Goal: Information Seeking & Learning: Check status

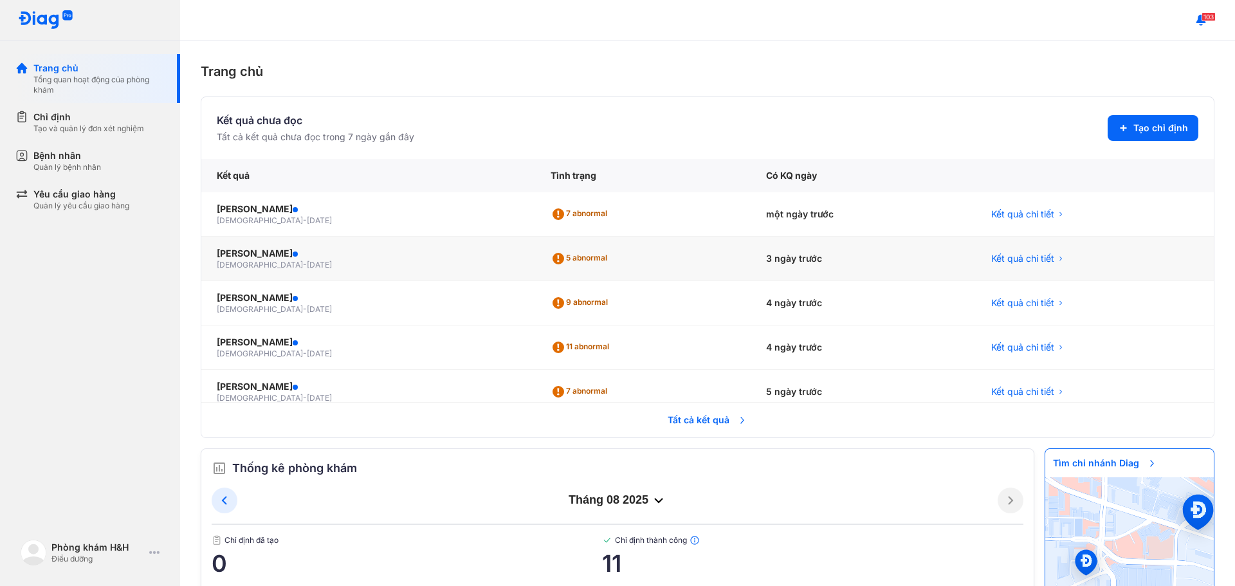
click at [479, 273] on div "NGUYỄN THỊ THOA female - 05/10/1999" at bounding box center [368, 259] width 334 height 44
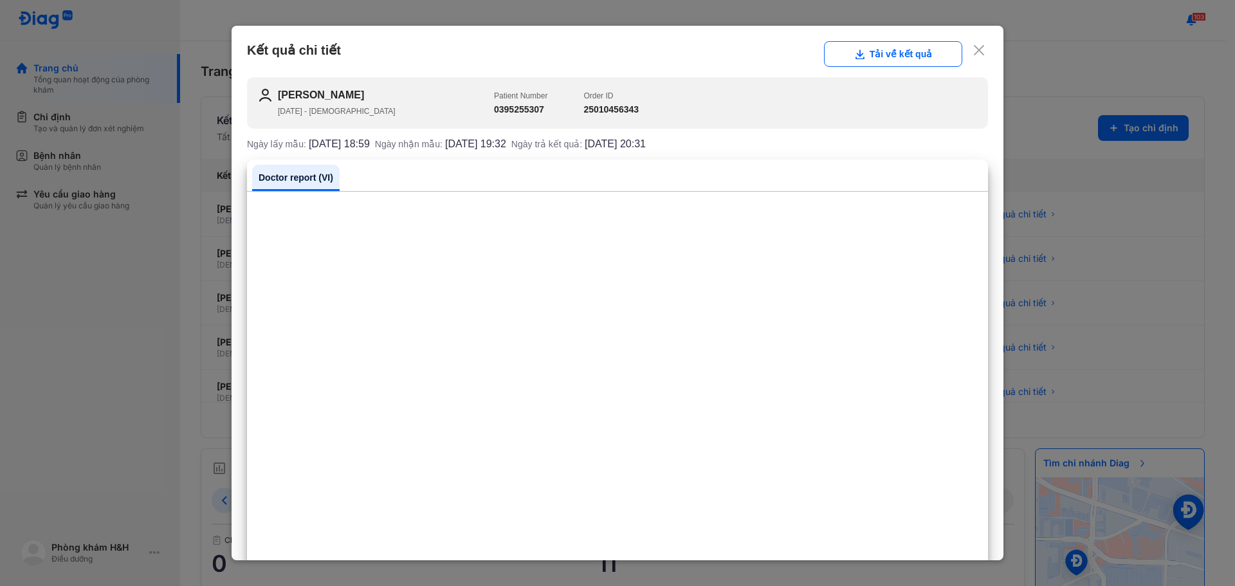
click at [974, 48] on use at bounding box center [979, 50] width 10 height 10
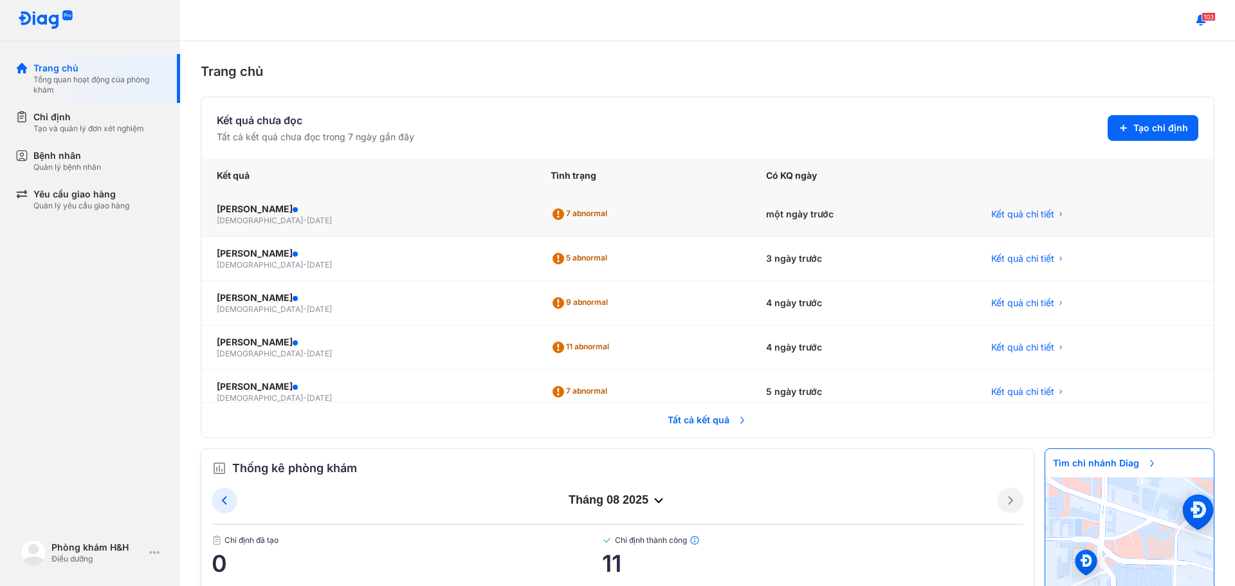
click at [642, 212] on div "7 abnormal" at bounding box center [643, 214] width 216 height 44
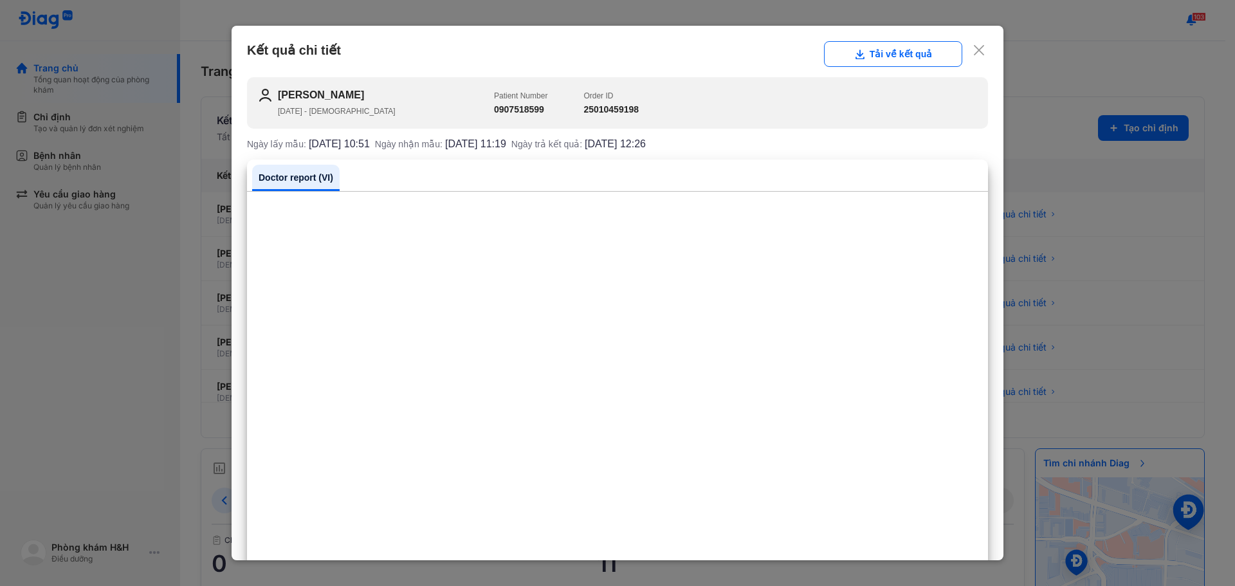
click at [385, 53] on div "Kết quả chi tiết Tải về kết quả" at bounding box center [617, 54] width 741 height 26
click at [973, 50] on icon at bounding box center [979, 50] width 13 height 13
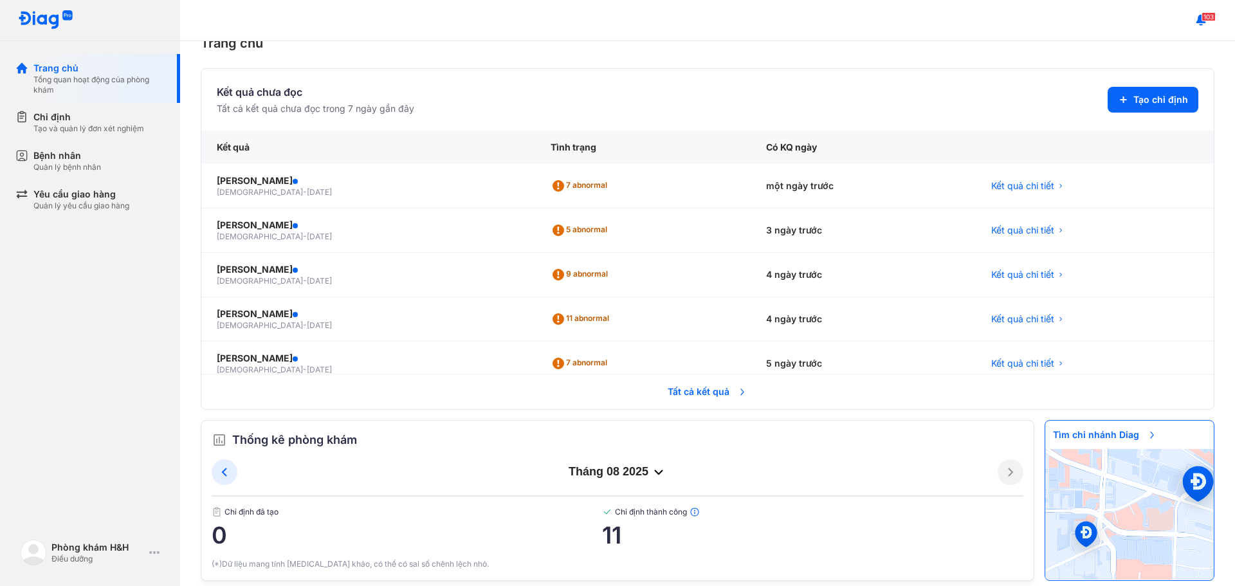
scroll to position [44, 0]
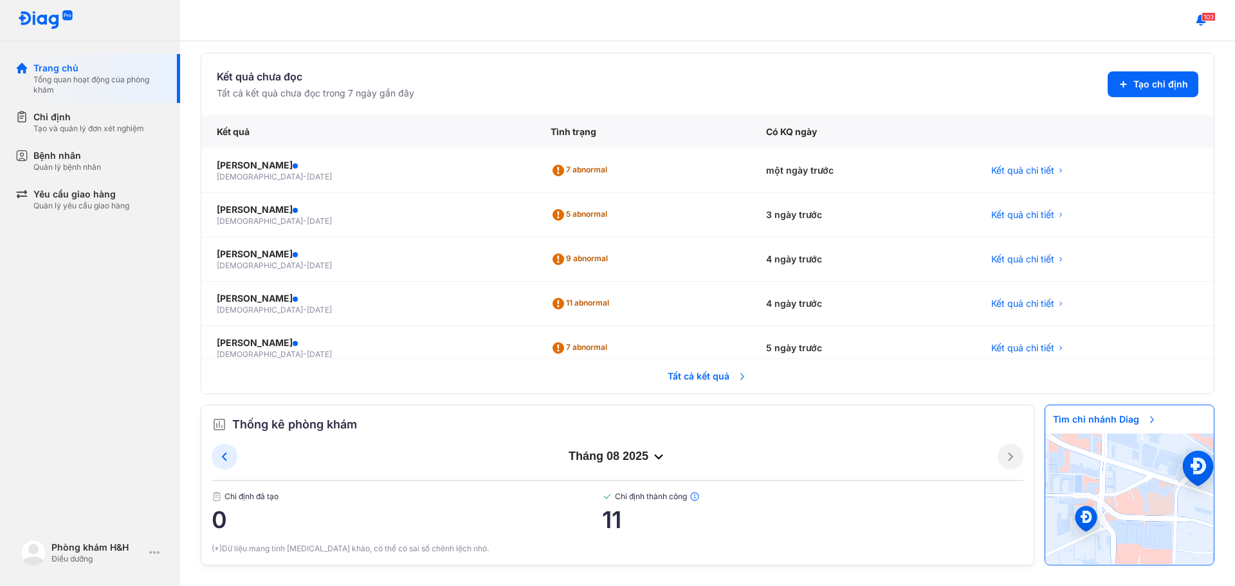
click at [691, 379] on span "Tất cả kết quả" at bounding box center [707, 376] width 95 height 28
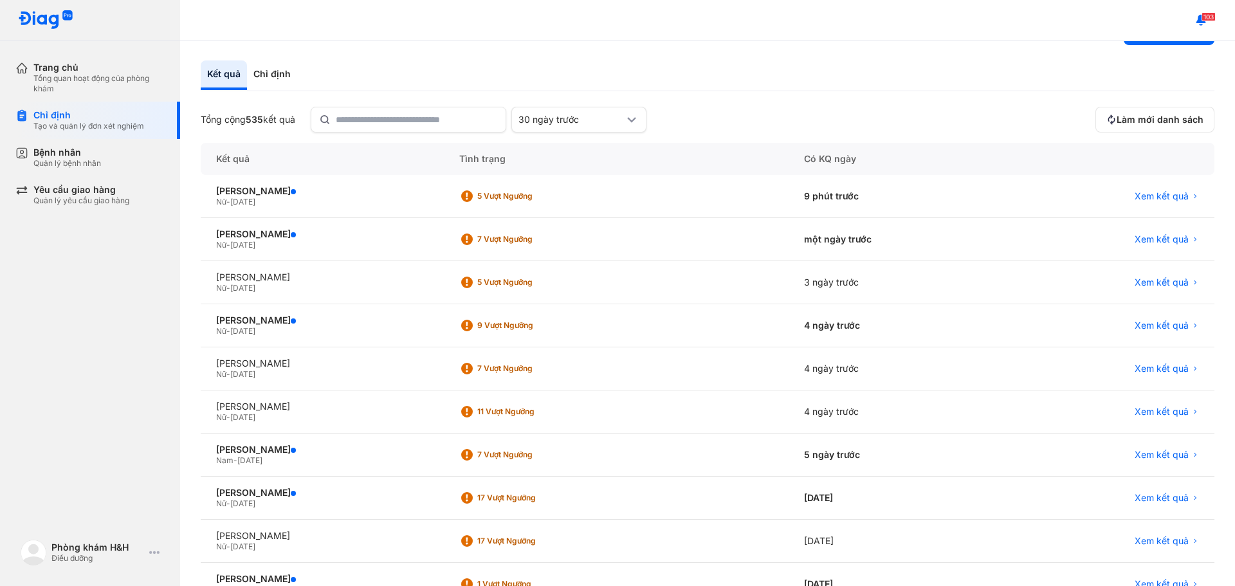
scroll to position [64, 0]
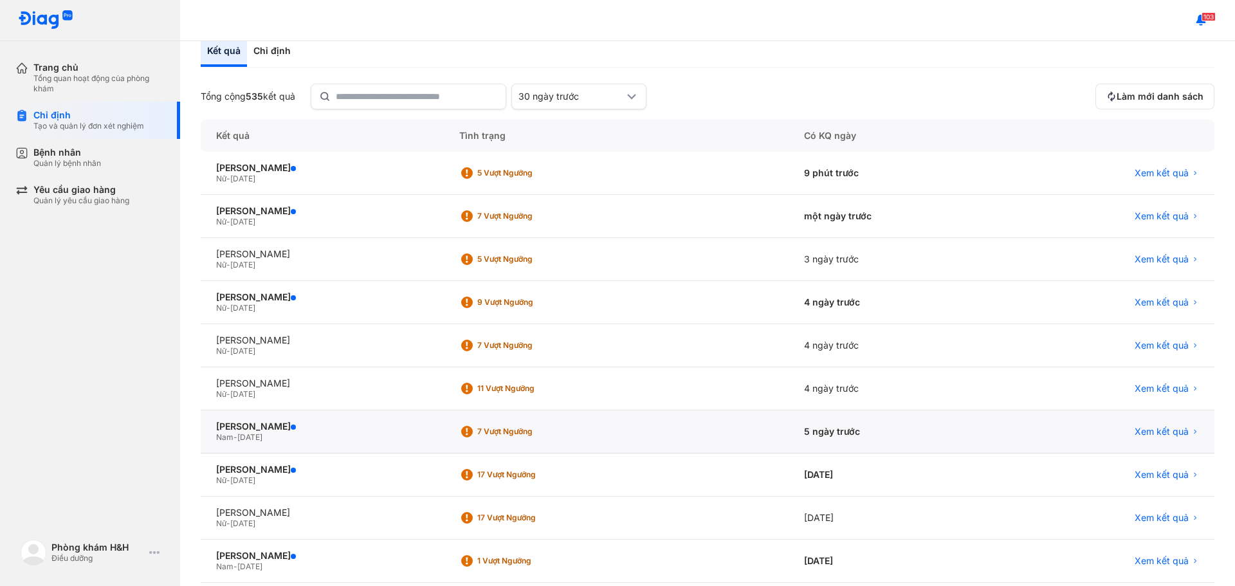
click at [866, 435] on div "5 ngày trước" at bounding box center [897, 431] width 216 height 43
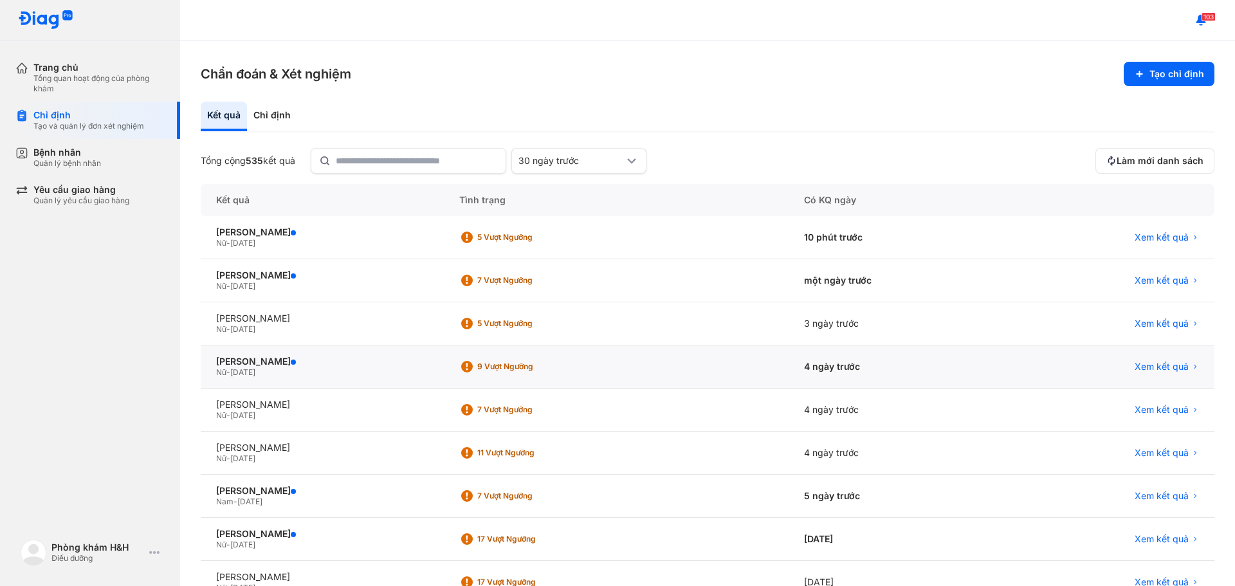
scroll to position [64, 0]
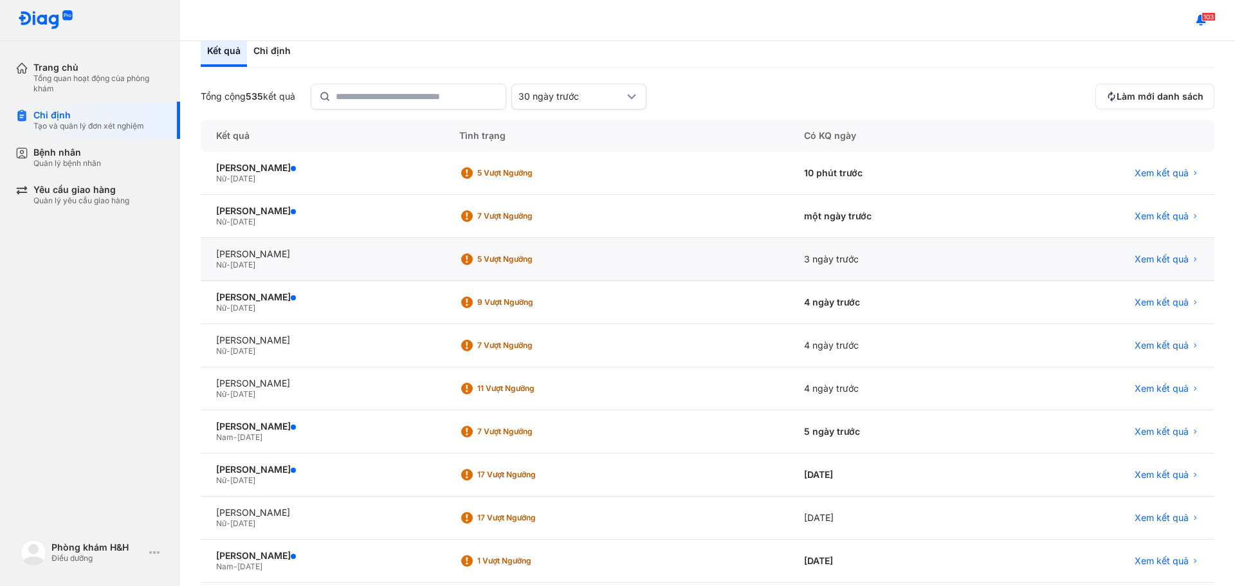
click at [717, 266] on div "5 Vượt ngưỡng" at bounding box center [616, 259] width 345 height 43
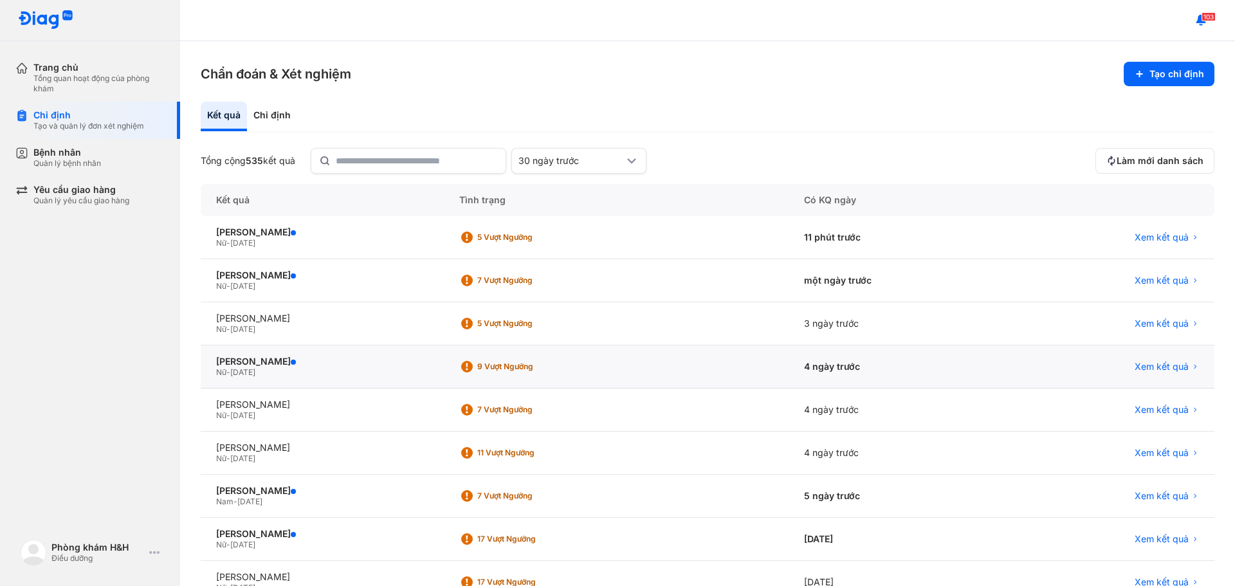
click at [576, 369] on div "9 Vượt ngưỡng" at bounding box center [528, 366] width 103 height 10
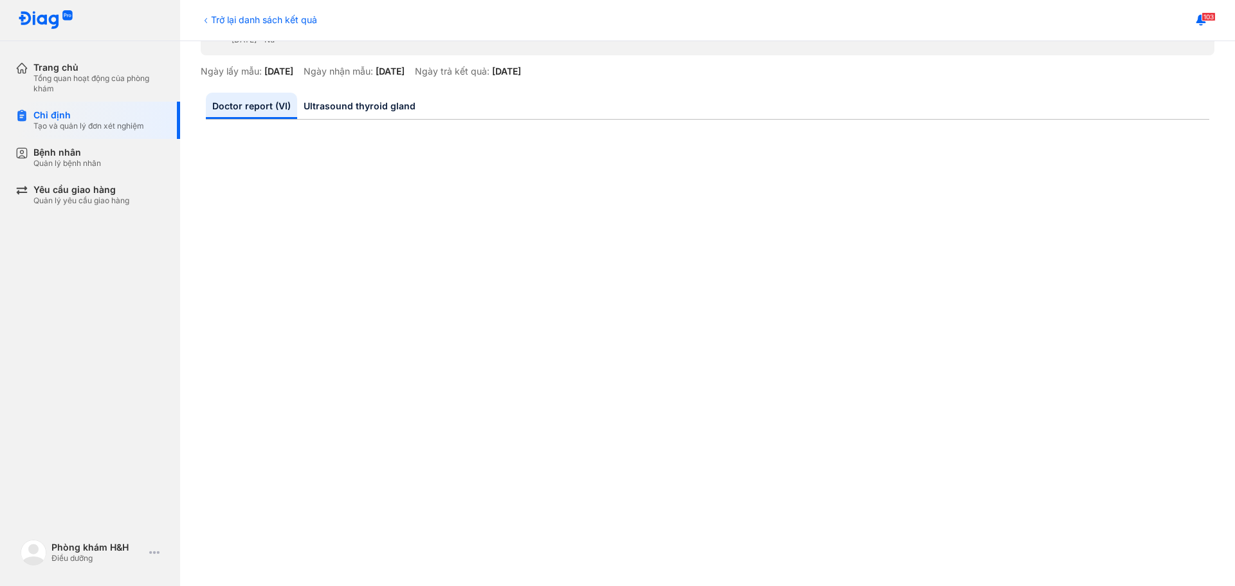
scroll to position [74, 0]
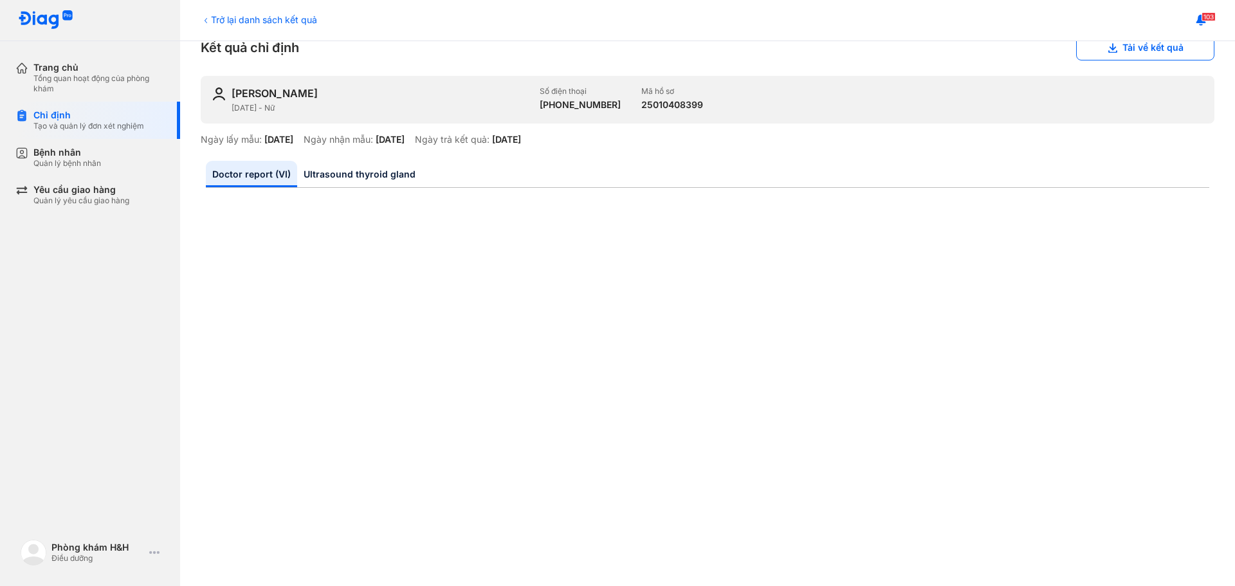
scroll to position [0, 0]
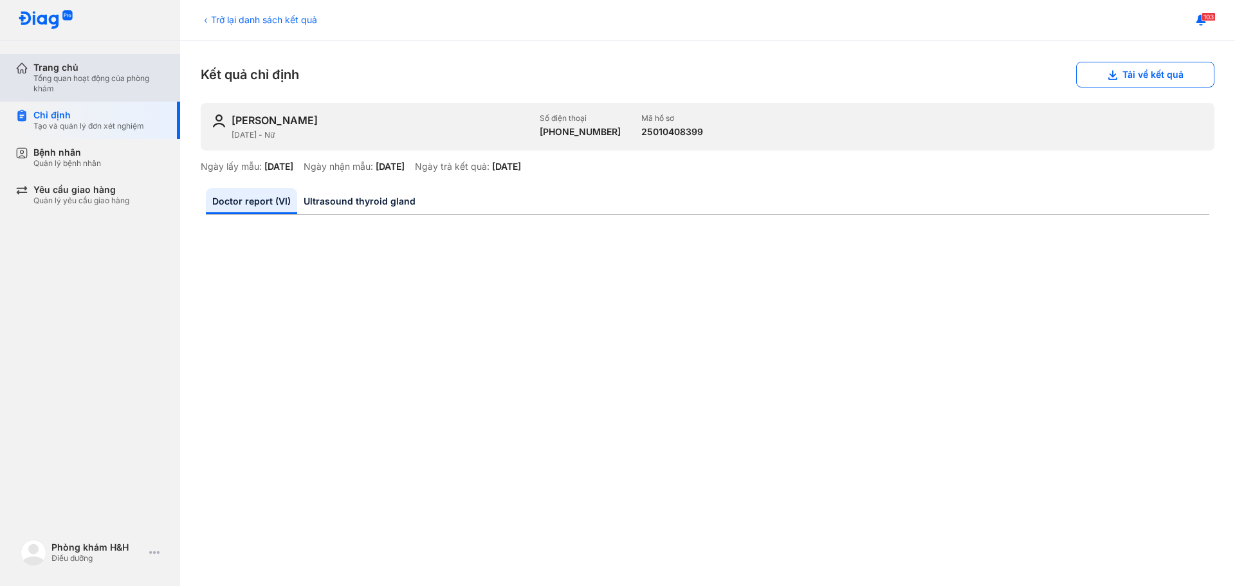
click at [96, 81] on div "Tổng quan hoạt động của phòng khám" at bounding box center [98, 83] width 131 height 21
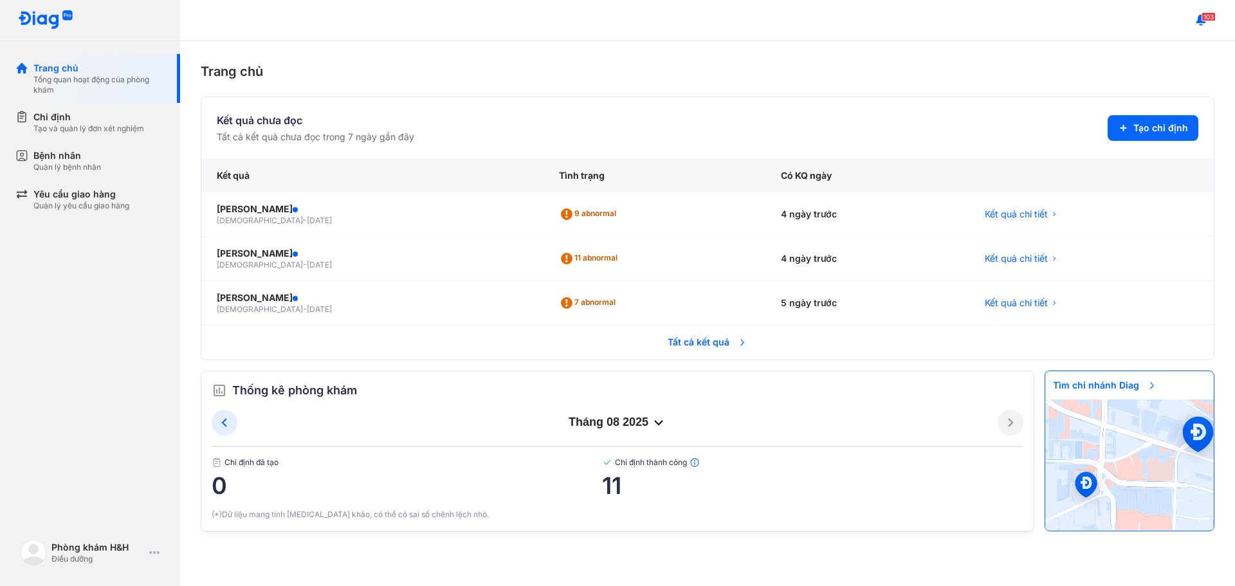
click at [718, 343] on span "Tất cả kết quả" at bounding box center [707, 342] width 95 height 28
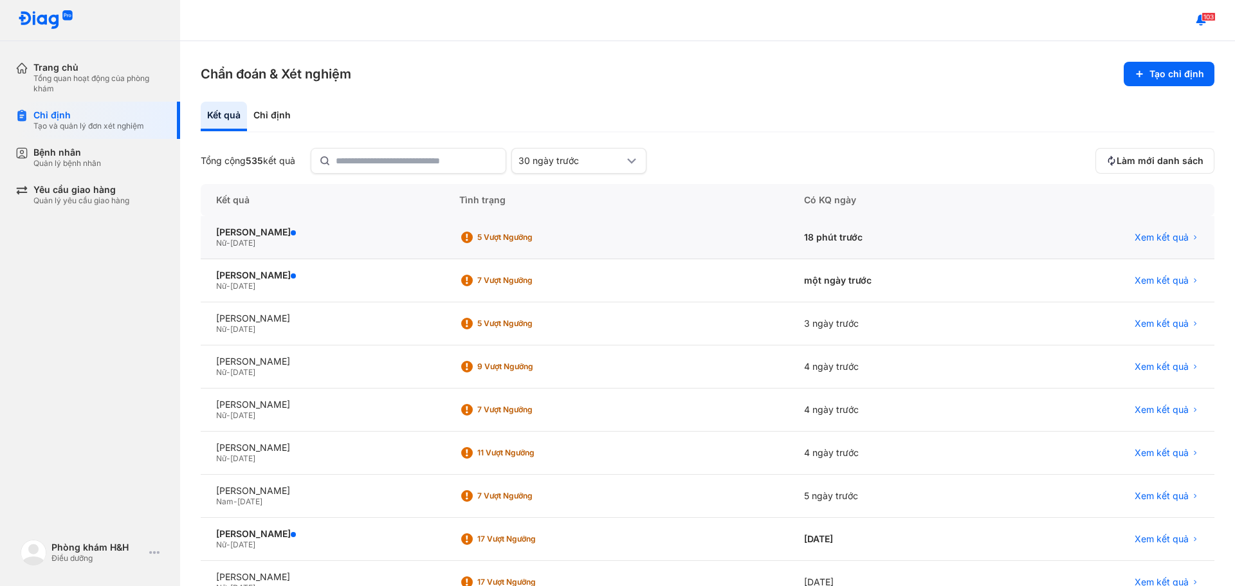
click at [851, 238] on div "18 phút trước" at bounding box center [897, 237] width 216 height 43
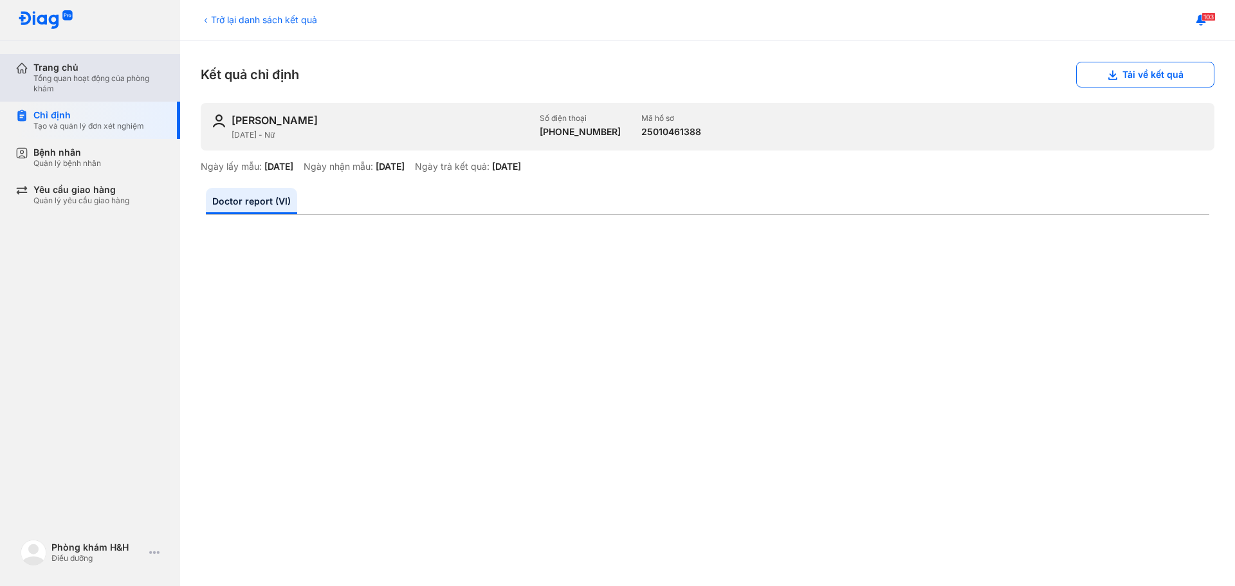
click at [82, 91] on div "Tổng quan hoạt động của phòng khám" at bounding box center [98, 83] width 131 height 21
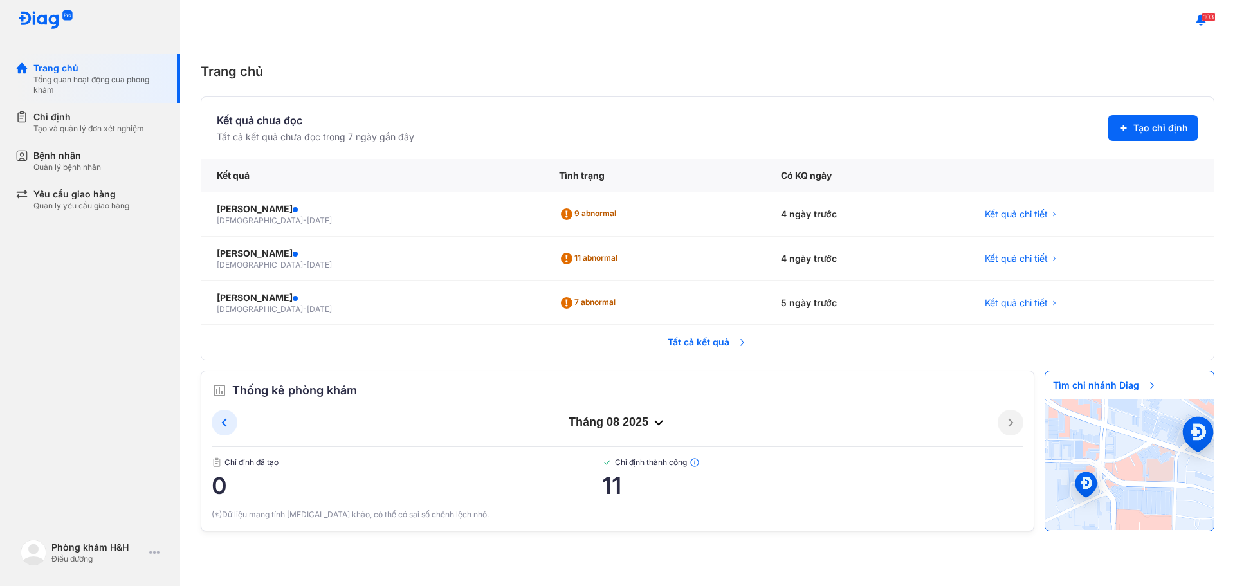
click at [622, 424] on div "tháng 08 2025" at bounding box center [617, 422] width 760 height 15
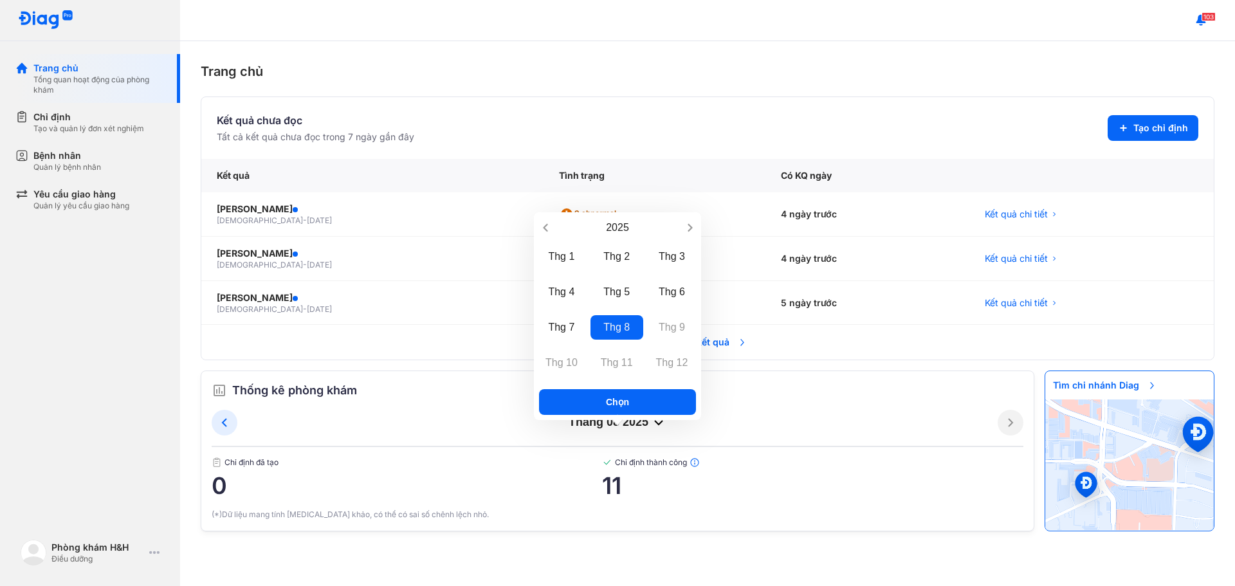
click at [877, 406] on div "Thống kê phòng khám tháng 08 2025 Chỉ định đã tạo 0 Chỉ định thành công 11 (*)D…" at bounding box center [618, 450] width 812 height 139
click at [866, 432] on div "tháng 08 2025" at bounding box center [618, 423] width 812 height 26
click at [760, 335] on tr "Tất cả kết quả" at bounding box center [707, 341] width 1012 height 35
click at [671, 403] on button "Chọn" at bounding box center [617, 402] width 157 height 26
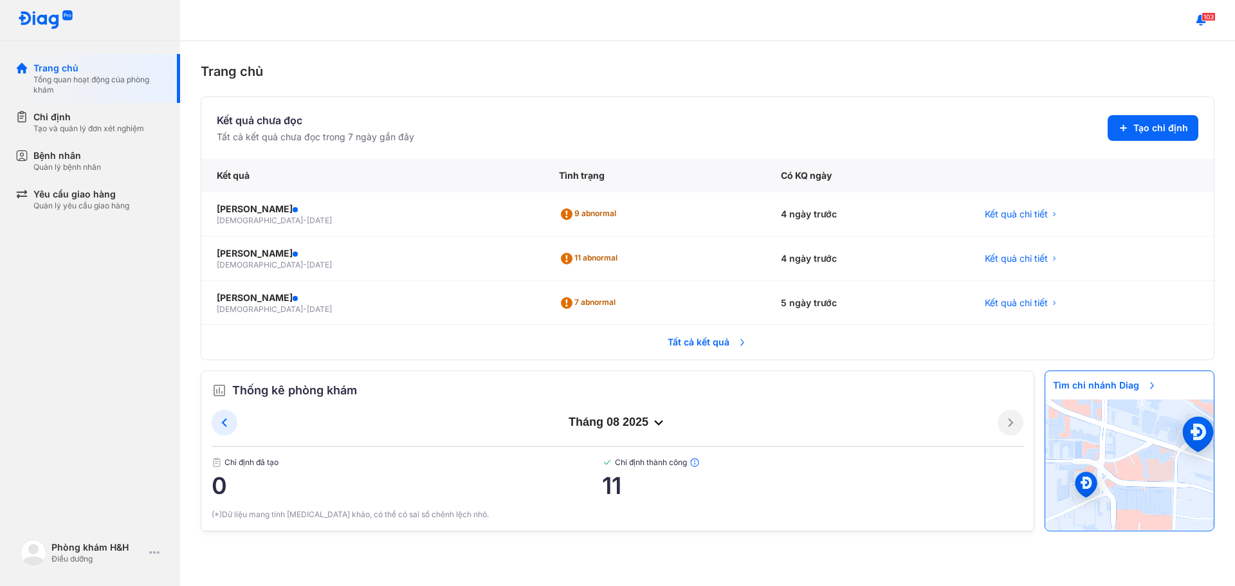
click at [682, 338] on span "Tất cả kết quả" at bounding box center [707, 342] width 95 height 28
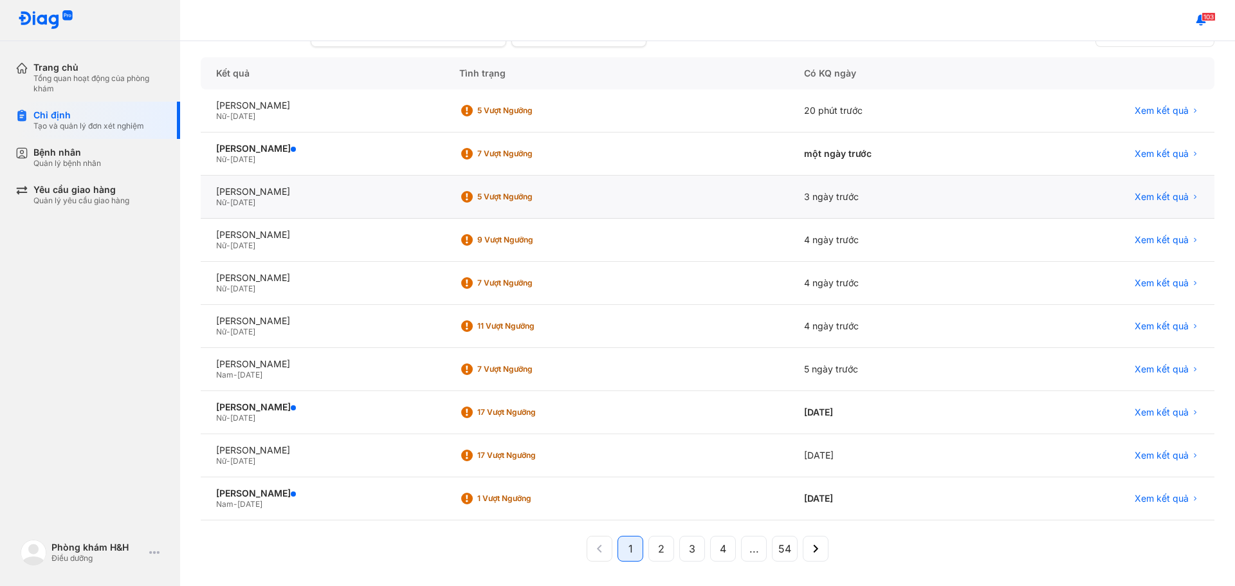
scroll to position [128, 0]
click at [840, 456] on div "02/08/2025" at bounding box center [897, 454] width 216 height 43
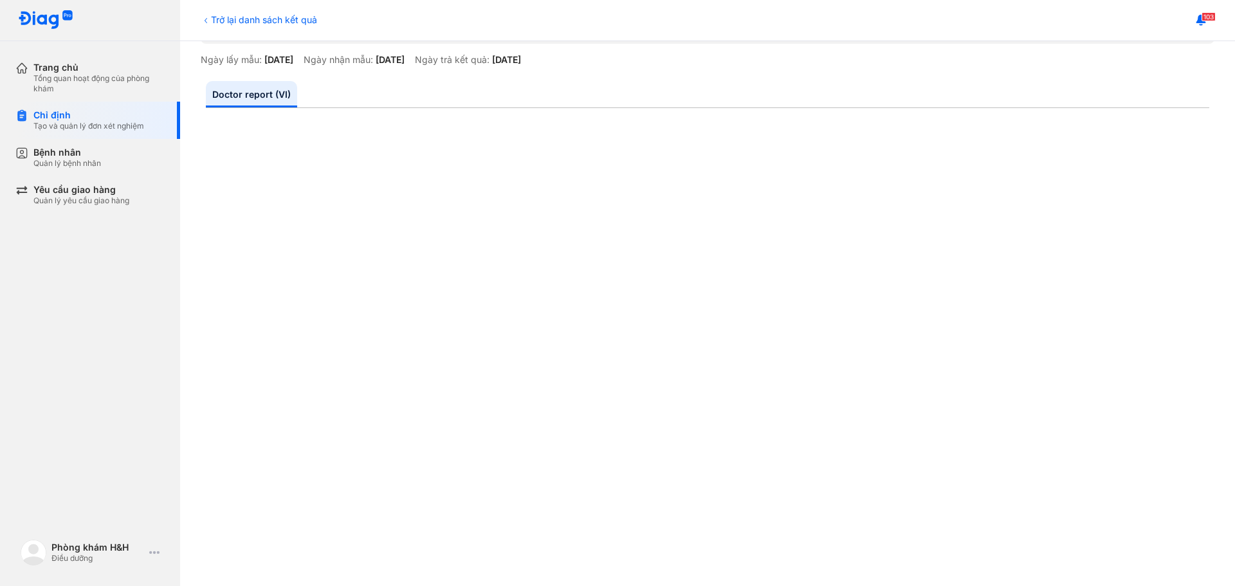
scroll to position [129, 0]
click at [259, 153] on div at bounding box center [707, 590] width 1003 height 988
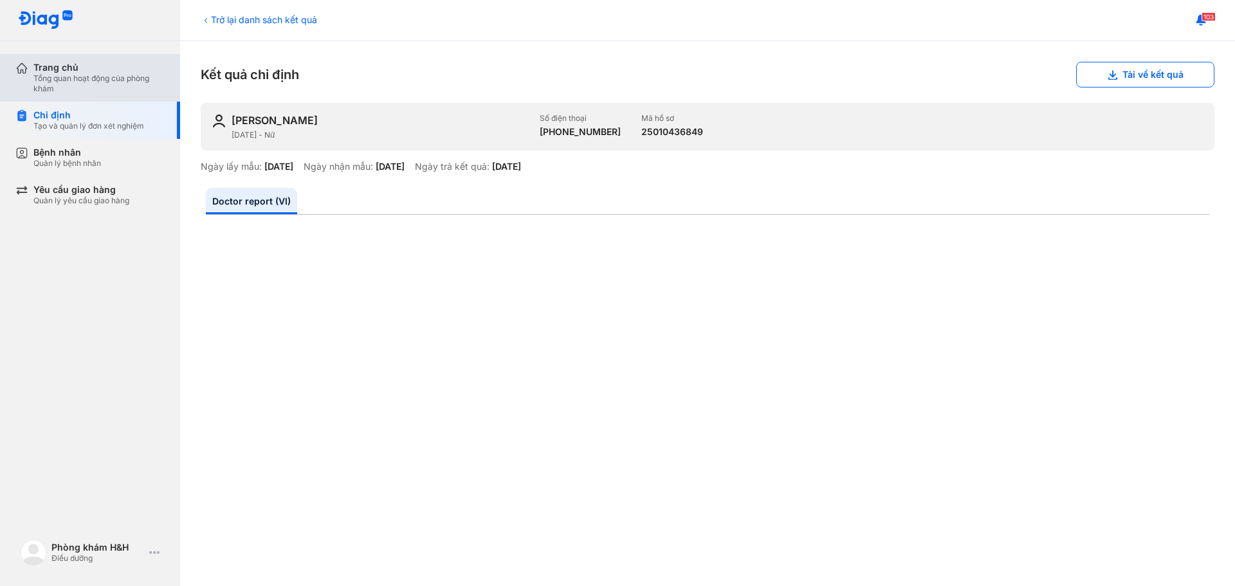
click at [73, 79] on div "Tổng quan hoạt động của phòng khám" at bounding box center [98, 83] width 131 height 21
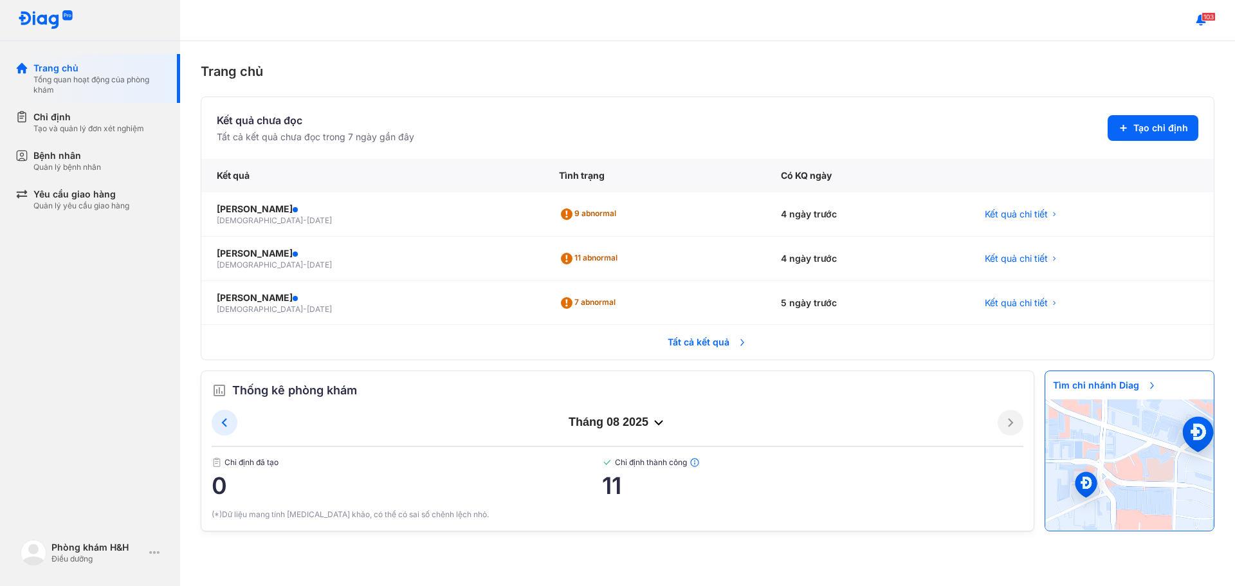
click at [711, 334] on span "Tất cả kết quả" at bounding box center [707, 342] width 95 height 28
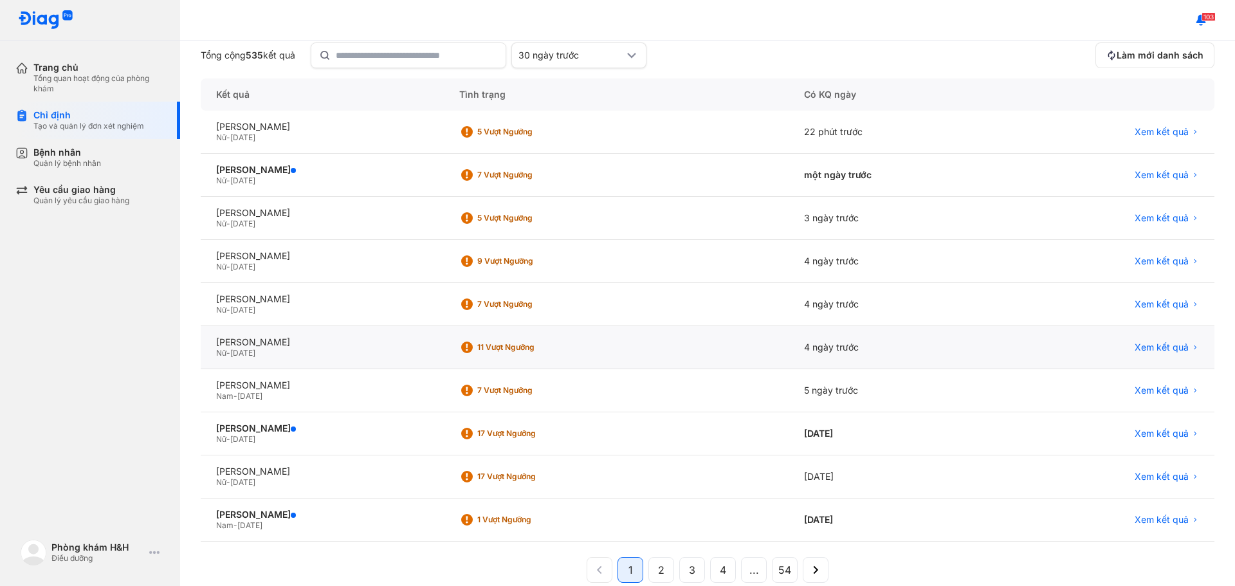
scroll to position [128, 0]
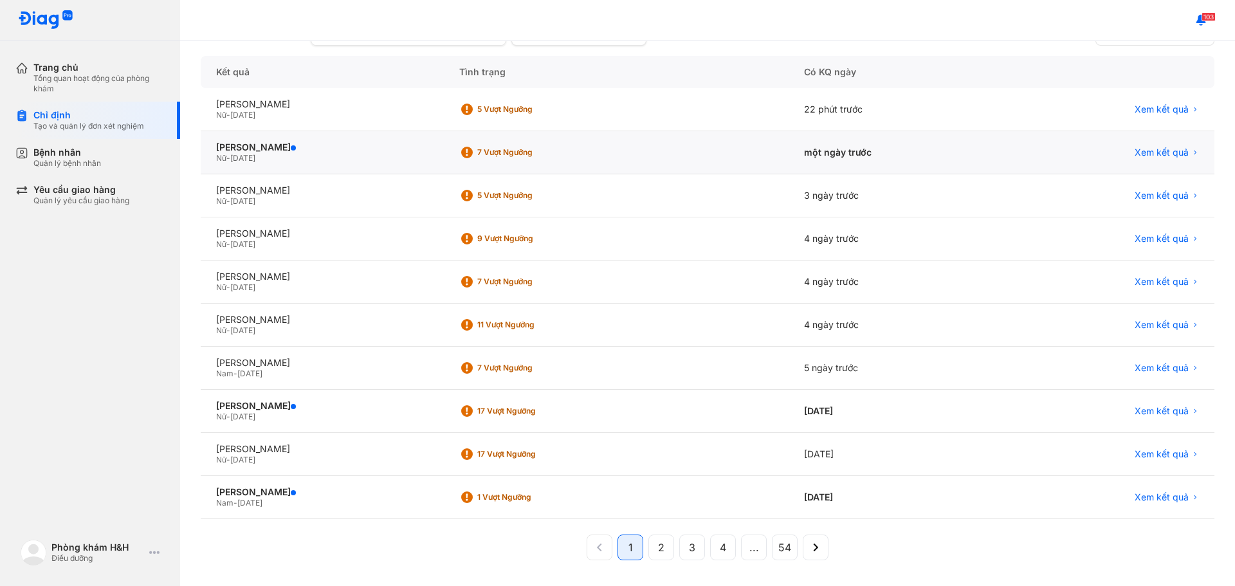
click at [848, 161] on div "một ngày trước" at bounding box center [897, 152] width 216 height 43
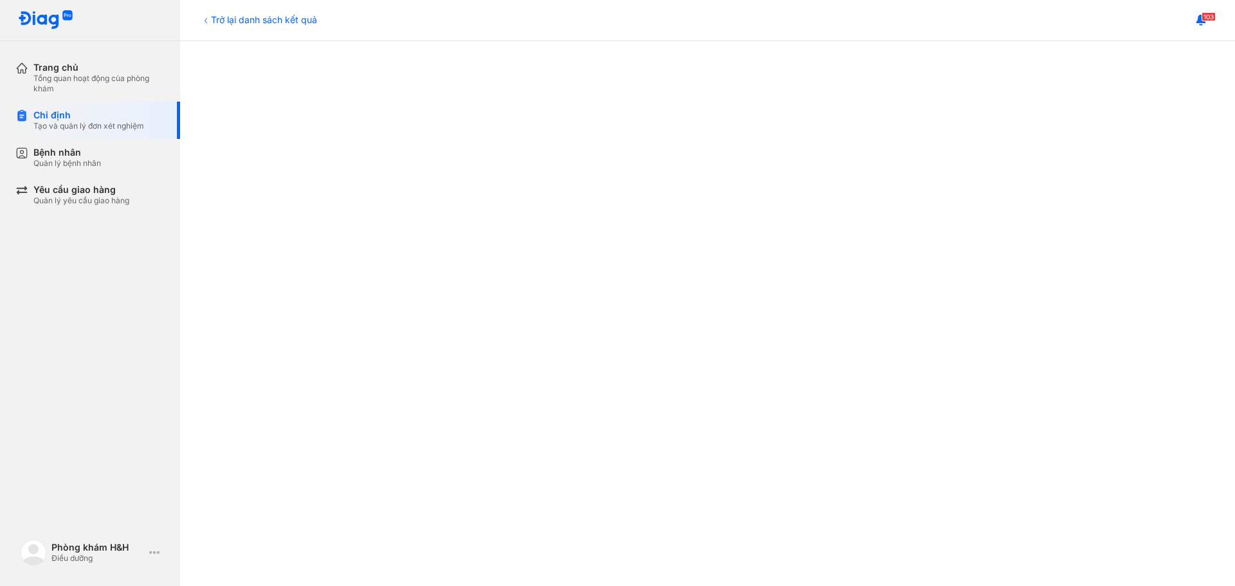
scroll to position [643, 0]
